Goal: Transaction & Acquisition: Purchase product/service

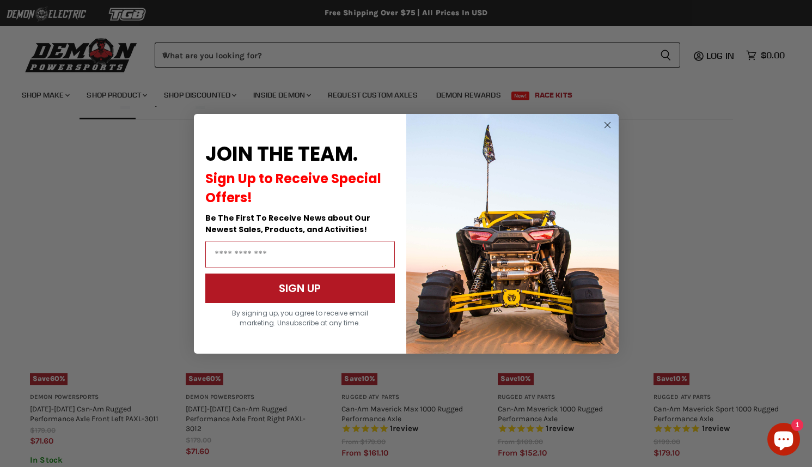
scroll to position [657, 0]
